Goal: Complete application form

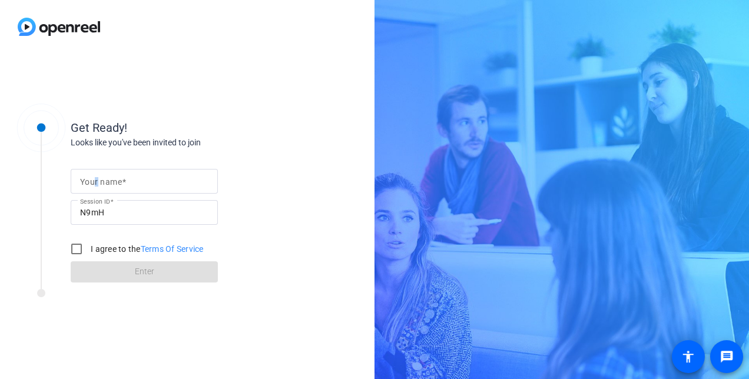
drag, startPoint x: 123, startPoint y: 182, endPoint x: 97, endPoint y: 178, distance: 26.9
click at [97, 178] on mat-label "Your name" at bounding box center [101, 181] width 42 height 9
click at [97, 178] on input "Your name" at bounding box center [144, 181] width 128 height 14
type input "[PERSON_NAME]"
click at [78, 245] on input "I agree to the Terms Of Service" at bounding box center [77, 249] width 24 height 24
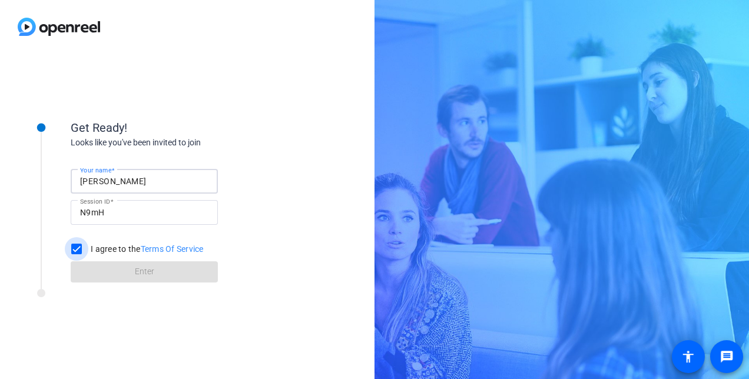
checkbox input "true"
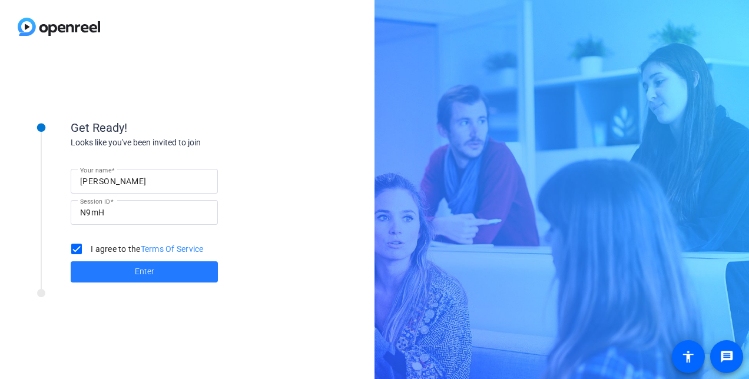
click at [120, 265] on span at bounding box center [144, 272] width 147 height 28
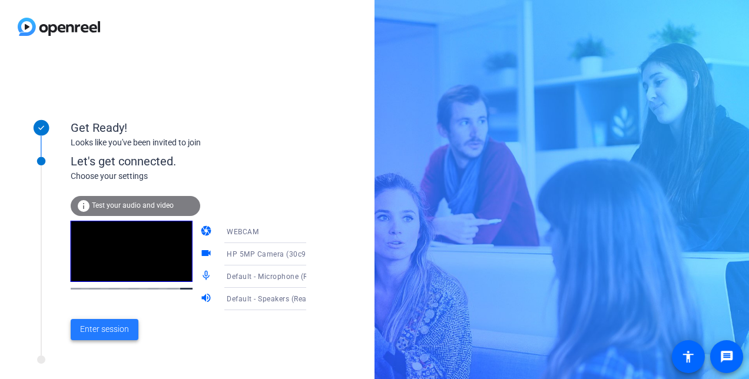
click at [104, 327] on span "Enter session" at bounding box center [104, 329] width 49 height 12
